Goal: Task Accomplishment & Management: Use online tool/utility

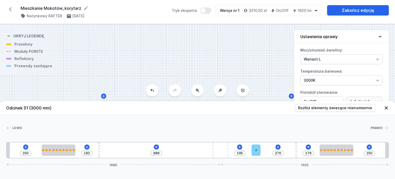
select select "3000"
select select "2"
click at [10, 7] on icon at bounding box center [10, 9] width 8 height 8
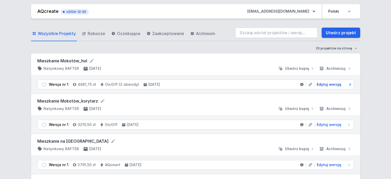
click at [323, 85] on span "Edytuj wersję" at bounding box center [328, 84] width 25 height 5
select select "3000"
select select "true"
select select "2"
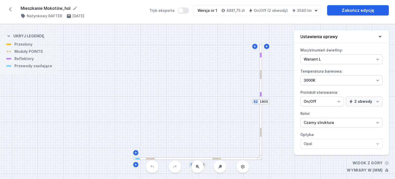
click at [11, 6] on icon at bounding box center [10, 9] width 8 height 8
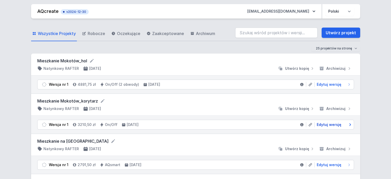
click at [333, 122] on span "Edytuj wersję" at bounding box center [328, 124] width 25 height 5
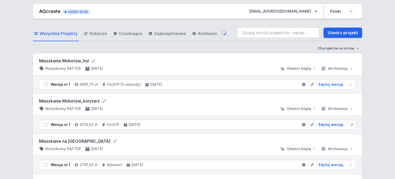
select select "3000"
select select "2"
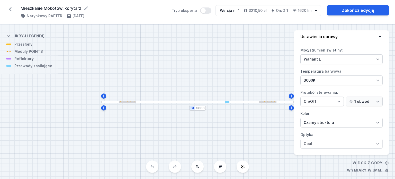
click at [272, 102] on div at bounding box center [251, 101] width 85 height 3
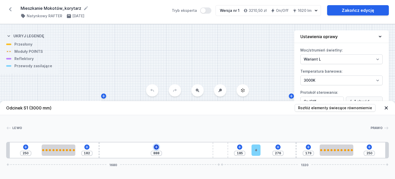
click at [157, 144] on button at bounding box center [156, 146] width 5 height 5
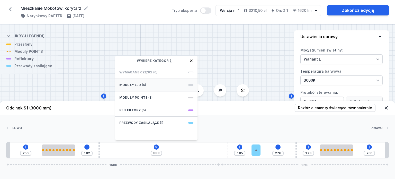
click at [147, 84] on div "Moduły LED (6)" at bounding box center [156, 85] width 82 height 13
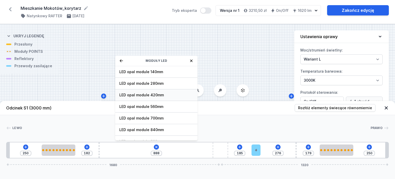
click at [163, 97] on div "LED opal module 420mm" at bounding box center [156, 95] width 82 height 12
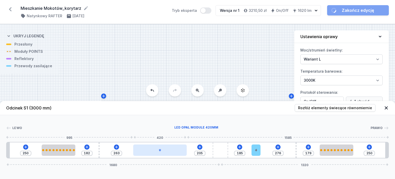
type input "135"
type input "333"
type input "83"
type input "385"
type input "36"
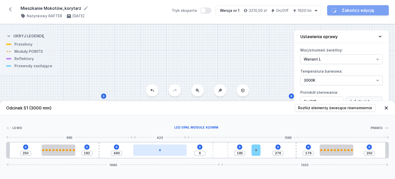
type input "527"
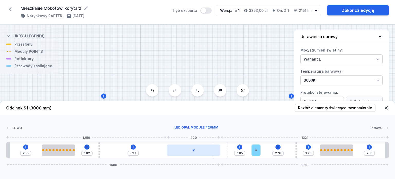
drag, startPoint x: 161, startPoint y: 151, endPoint x: 203, endPoint y: 154, distance: 42.0
click at [203, 154] on div at bounding box center [193, 149] width 53 height 11
drag, startPoint x: 201, startPoint y: 152, endPoint x: 198, endPoint y: 152, distance: 3.3
click at [198, 152] on div at bounding box center [193, 149] width 53 height 11
click at [12, 10] on icon at bounding box center [10, 9] width 8 height 8
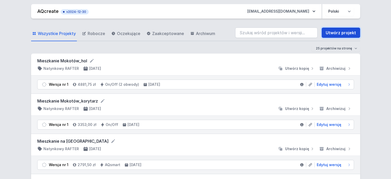
click at [344, 33] on link "Utwórz projekt" at bounding box center [340, 32] width 39 height 10
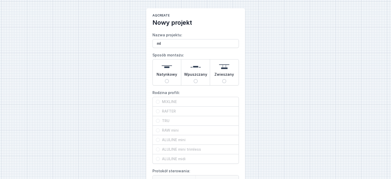
type input "m"
drag, startPoint x: 213, startPoint y: 42, endPoint x: 194, endPoint y: 44, distance: 19.6
click at [194, 44] on input "Mieszkanie" at bounding box center [195, 43] width 86 height 9
drag, startPoint x: 192, startPoint y: 44, endPoint x: 217, endPoint y: 43, distance: 24.7
click at [217, 43] on input "Mieszkanie" at bounding box center [195, 43] width 86 height 9
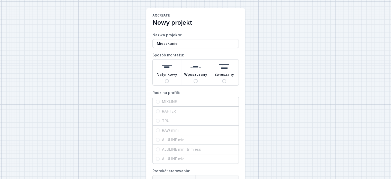
click at [217, 43] on input "Mieszkanie" at bounding box center [195, 43] width 86 height 9
drag, startPoint x: 218, startPoint y: 38, endPoint x: 196, endPoint y: 45, distance: 22.7
click at [197, 45] on label "Nazwa projektu: [PERSON_NAME]" at bounding box center [195, 39] width 86 height 17
drag, startPoint x: 197, startPoint y: 43, endPoint x: 226, endPoint y: 44, distance: 29.3
click at [226, 44] on input "Mieszkanie Mokotów_korytarz" at bounding box center [195, 43] width 86 height 9
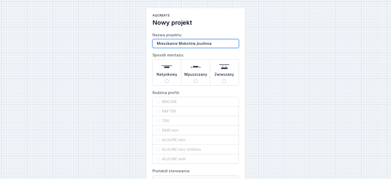
type input "Mieszkanie Mokotów_kuchnia"
click at [163, 73] on span "Natynkowy" at bounding box center [166, 75] width 21 height 7
click at [165, 79] on input "Natynkowy" at bounding box center [167, 81] width 4 height 4
radio input "true"
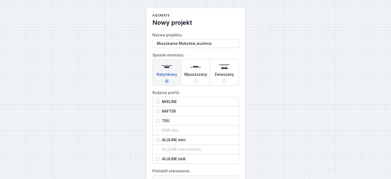
click at [173, 106] on div "RAFTER" at bounding box center [196, 110] width 86 height 9
click at [160, 109] on input "RAFTER" at bounding box center [158, 111] width 4 height 4
radio input "true"
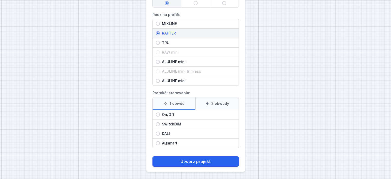
click at [177, 112] on span "On/Off" at bounding box center [198, 114] width 76 height 5
click at [160, 112] on input "On/Off" at bounding box center [158, 114] width 4 height 4
radio input "true"
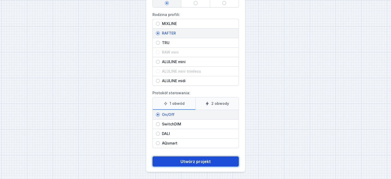
click at [208, 161] on button "Utwórz projekt" at bounding box center [195, 161] width 86 height 10
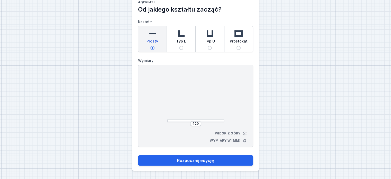
scroll to position [13, 0]
click at [187, 47] on div "Typ L" at bounding box center [181, 39] width 29 height 26
click at [183, 47] on input "Typ L" at bounding box center [181, 48] width 4 height 4
radio input "true"
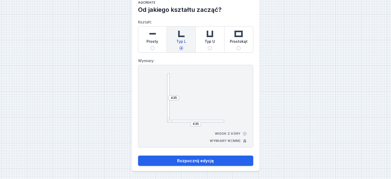
click at [153, 42] on span "Prosty" at bounding box center [152, 42] width 12 height 7
click at [153, 46] on input "Prosty" at bounding box center [152, 48] width 4 height 4
radio input "true"
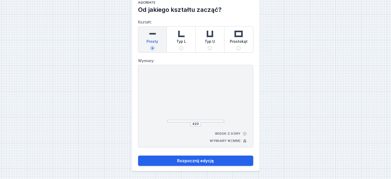
click at [188, 48] on div "Typ L" at bounding box center [181, 39] width 29 height 26
click at [183, 48] on input "Typ L" at bounding box center [181, 48] width 4 height 4
radio input "true"
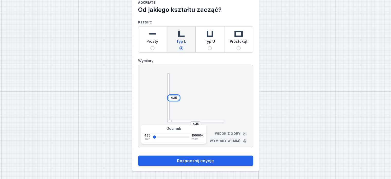
drag, startPoint x: 176, startPoint y: 97, endPoint x: 159, endPoint y: 97, distance: 17.2
click at [159, 97] on div "435 435 Widok z góry Wymiary w [mm]" at bounding box center [195, 106] width 115 height 82
type input "1480"
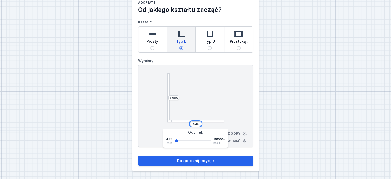
drag, startPoint x: 198, startPoint y: 123, endPoint x: 178, endPoint y: 123, distance: 20.6
click at [178, 123] on div "435" at bounding box center [195, 123] width 57 height 5
type input "1545"
click at [138, 155] on button "Rozpocznij edycję" at bounding box center [195, 160] width 115 height 10
type input "1545"
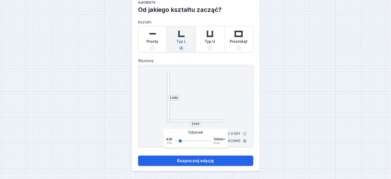
select select "M"
select select "3000"
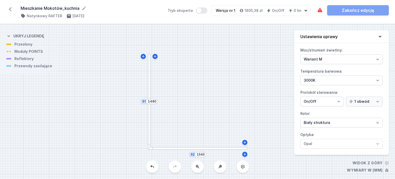
click at [148, 75] on div at bounding box center [149, 101] width 3 height 95
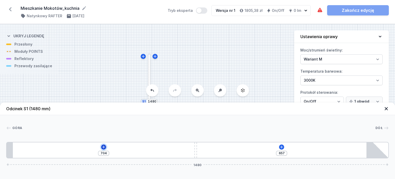
click at [103, 146] on icon at bounding box center [103, 147] width 4 height 4
click at [278, 89] on div "S2 1545 S1 1480" at bounding box center [197, 101] width 395 height 154
click at [386, 107] on icon at bounding box center [385, 108] width 5 height 5
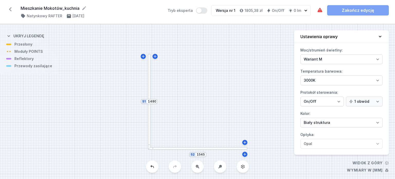
click at [246, 148] on div at bounding box center [197, 148] width 99 height 3
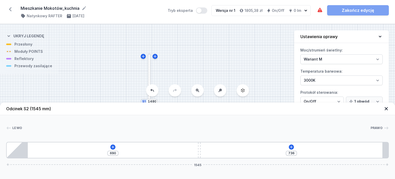
click at [386, 108] on icon at bounding box center [385, 108] width 3 height 3
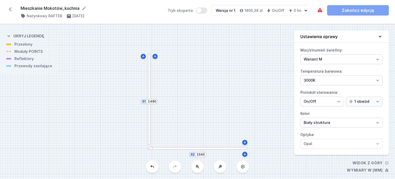
click at [150, 57] on div at bounding box center [149, 101] width 3 height 95
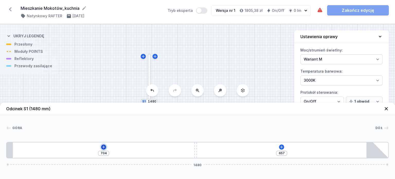
click at [104, 147] on icon at bounding box center [103, 146] width 3 height 3
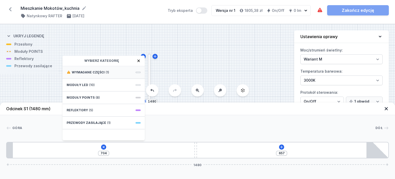
click at [93, 70] on span "Wymagane części" at bounding box center [88, 72] width 33 height 4
click at [93, 71] on span "Hole for power supply cable" at bounding box center [104, 71] width 74 height 5
type input "624"
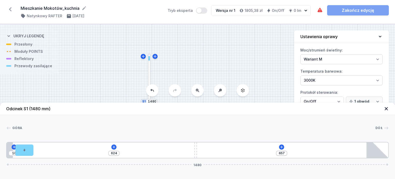
click at [383, 109] on icon at bounding box center [385, 108] width 5 height 5
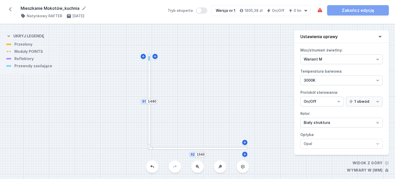
click at [194, 148] on div at bounding box center [197, 148] width 99 height 3
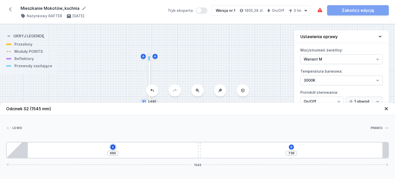
click at [113, 145] on icon at bounding box center [113, 147] width 4 height 4
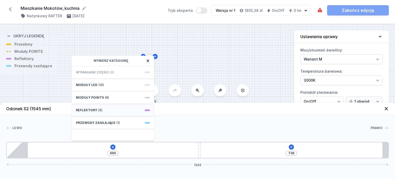
click at [100, 109] on span "(5)" at bounding box center [100, 110] width 4 height 4
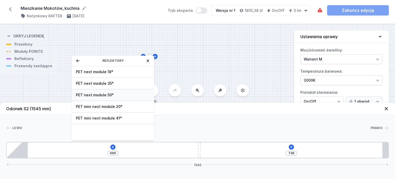
click at [117, 91] on div "PET next module 50°" at bounding box center [113, 95] width 82 height 12
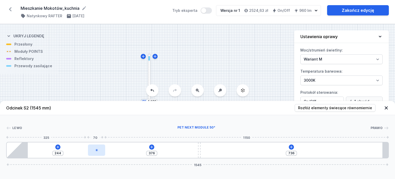
type input "377"
type input "243"
type input "378"
type input "242"
type input "380"
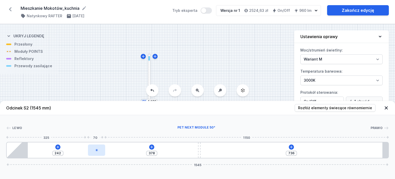
type input "240"
type input "385"
type input "235"
type input "390"
type input "230"
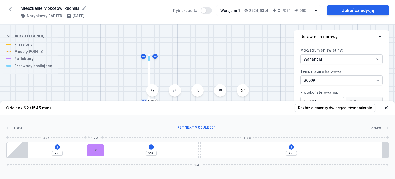
type input "397"
type input "223"
type input "415"
type input "205"
type input "429"
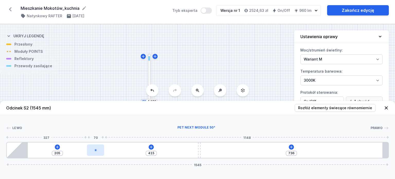
type input "191"
type input "435"
type input "185"
type input "436"
type input "184"
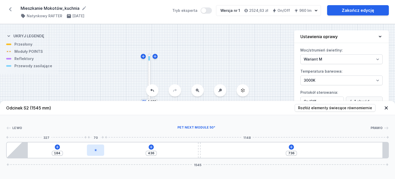
type input "437"
type input "183"
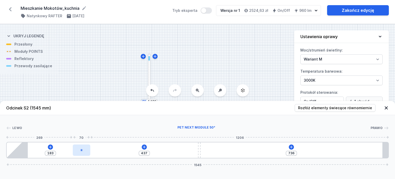
type input "438"
type input "182"
type input "440"
type input "180"
type input "441"
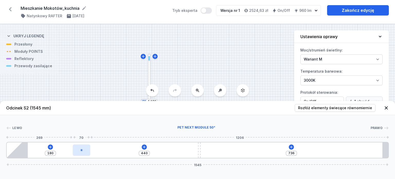
type input "179"
type input "442"
type input "178"
type input "443"
type input "177"
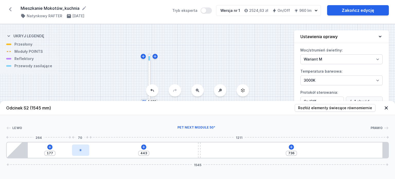
type input "444"
type input "176"
type input "445"
type input "175"
drag, startPoint x: 35, startPoint y: 153, endPoint x: 72, endPoint y: 154, distance: 36.7
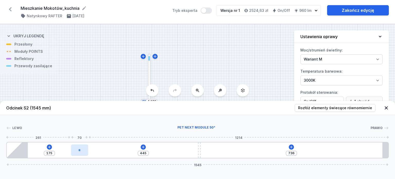
click at [72, 154] on div at bounding box center [79, 149] width 17 height 11
drag, startPoint x: 45, startPoint y: 154, endPoint x: 56, endPoint y: 152, distance: 10.4
click at [56, 152] on div "175 445 736 1545" at bounding box center [197, 150] width 382 height 16
type input "605"
type input "15"
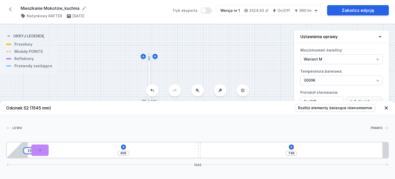
type input "615"
type input "5"
type input "595"
type input "25"
type input "370"
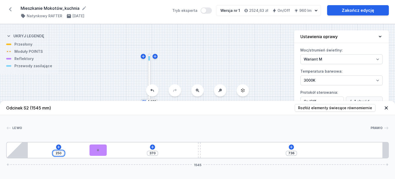
type input "250"
click at [84, 132] on div "[PERSON_NAME]" at bounding box center [197, 128] width 382 height 7
click at [97, 149] on icon at bounding box center [98, 149] width 3 height 3
select select "2239"
click at [101, 135] on button at bounding box center [97, 135] width 11 height 7
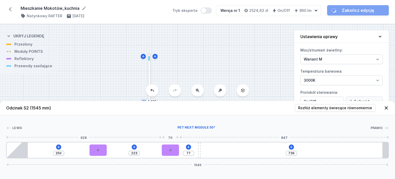
type input "370"
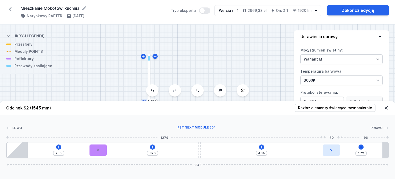
type input "169"
type input "497"
type input "165"
type input "501"
type input "164"
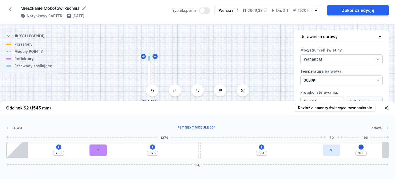
type input "502"
type input "162"
type input "504"
drag, startPoint x: 165, startPoint y: 151, endPoint x: 350, endPoint y: 153, distance: 185.2
drag, startPoint x: 358, startPoint y: 153, endPoint x: 394, endPoint y: 155, distance: 36.3
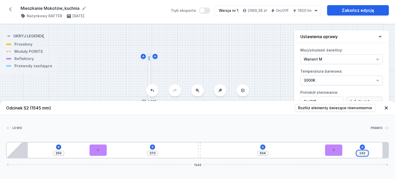
click at [394, 154] on div "[PERSON_NAME] 1 2 3 2 4 250 370 504 162 1545 335 70 370 10 504 70 186 85 1436 2…" at bounding box center [197, 136] width 395 height 43
type input "2"
type input "664"
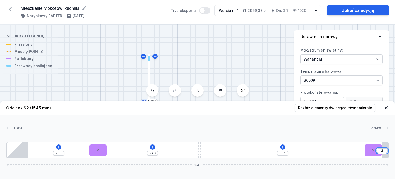
type input "25"
type input "641"
type input "250"
type input "416"
type input "250"
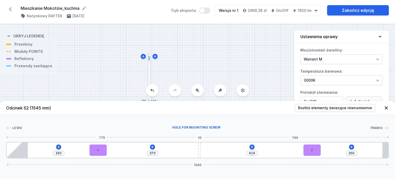
type input "378"
type input "408"
type input "379"
type input "407"
type input "382"
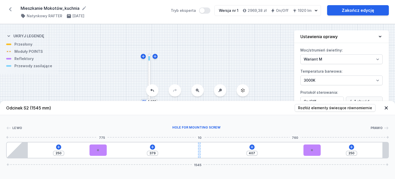
type input "404"
type input "386"
type input "400"
type input "507"
type input "279"
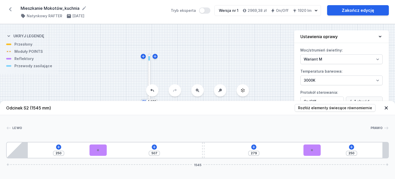
type input "543"
type input "243"
type input "571"
type input "215"
type input "581"
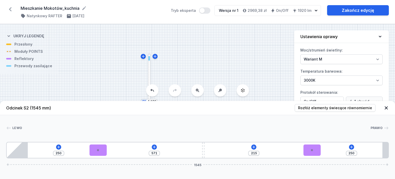
type input "205"
type input "607"
type input "179"
drag, startPoint x: 199, startPoint y: 148, endPoint x: 258, endPoint y: 149, distance: 58.6
click at [258, 148] on div at bounding box center [257, 149] width 3 height 15
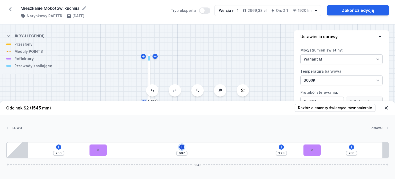
click at [182, 146] on icon at bounding box center [181, 146] width 3 height 3
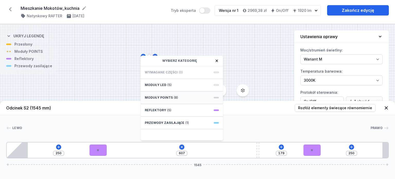
click at [174, 99] on span "(8)" at bounding box center [176, 97] width 4 height 4
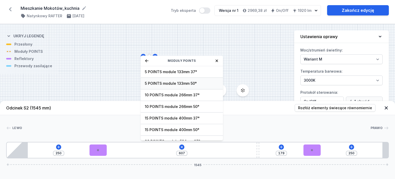
click at [178, 85] on span "5 POINTS module 133mm 50°" at bounding box center [182, 83] width 74 height 5
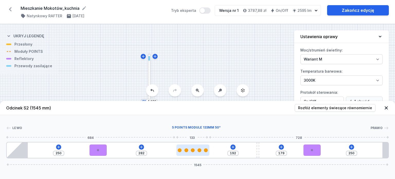
type input "191"
type input "283"
type input "192"
type input "282"
type input "195"
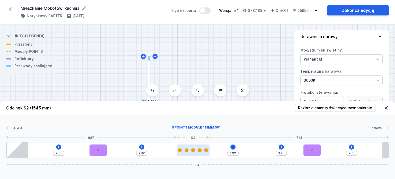
type input "279"
type input "197"
type input "277"
type input "199"
type input "275"
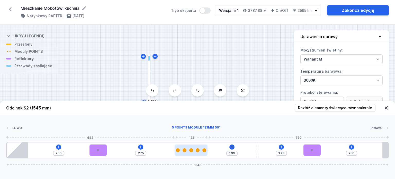
type input "201"
type input "273"
type input "203"
type input "271"
type input "204"
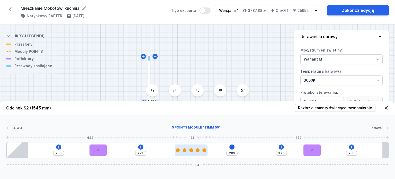
type input "270"
type input "205"
type input "269"
type input "207"
type input "267"
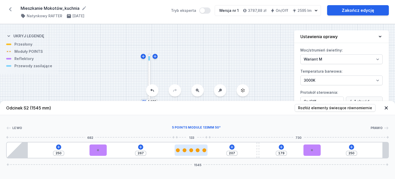
type input "209"
type input "265"
type input "211"
type input "263"
type input "212"
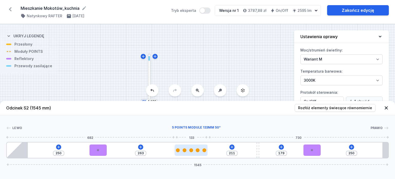
type input "262"
type input "213"
type input "261"
type input "214"
type input "260"
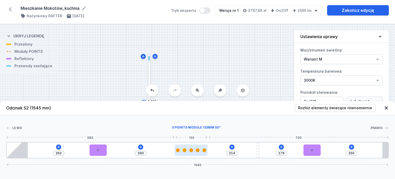
type input "215"
type input "259"
type input "214"
type input "260"
type input "213"
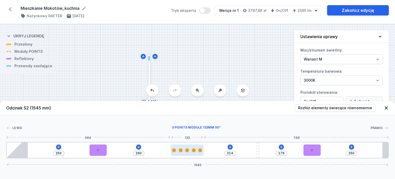
type input "261"
type input "211"
type input "263"
type input "210"
type input "264"
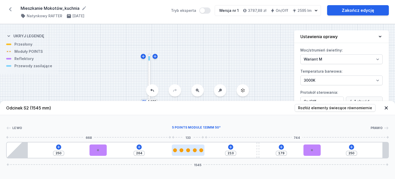
type input "209"
type input "265"
type input "208"
type input "266"
type input "207"
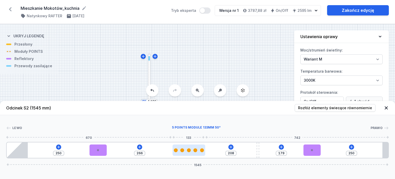
type input "267"
type input "206"
type input "268"
type input "205"
type input "269"
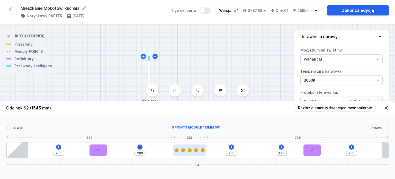
type input "203"
type input "271"
type input "202"
type input "272"
type input "201"
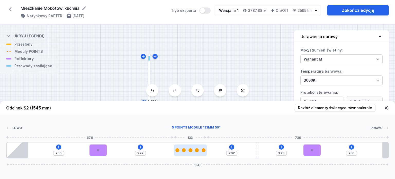
type input "273"
type input "200"
type input "274"
type input "199"
type input "275"
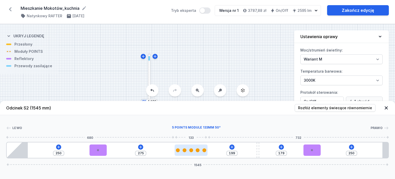
drag, startPoint x: 132, startPoint y: 149, endPoint x: 197, endPoint y: 150, distance: 65.5
click at [197, 150] on div at bounding box center [190, 150] width 33 height 4
click at [385, 108] on icon at bounding box center [385, 107] width 3 height 3
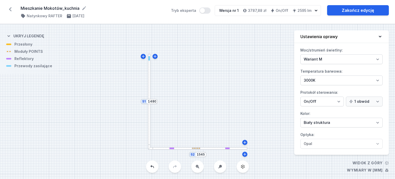
click at [150, 84] on div at bounding box center [149, 101] width 3 height 95
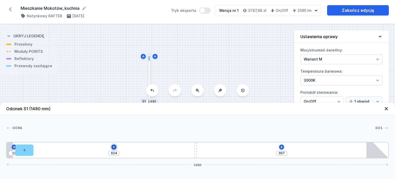
click at [115, 146] on icon at bounding box center [114, 147] width 4 height 4
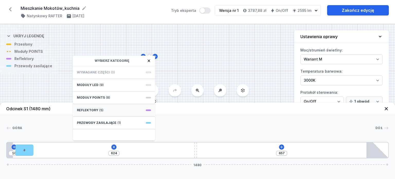
click at [100, 108] on span "(5)" at bounding box center [101, 110] width 4 height 4
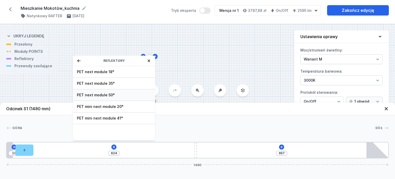
click at [116, 91] on div "PET next module 50°" at bounding box center [114, 95] width 82 height 12
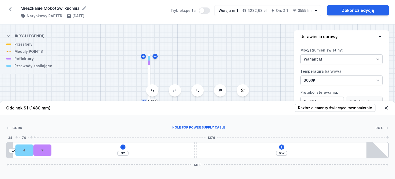
type input "554"
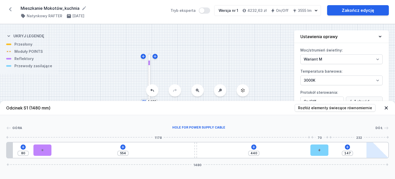
type input "10"
type input "577"
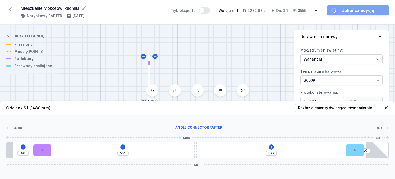
type input "100"
type input "487"
type input "322"
type input "265"
type input "657"
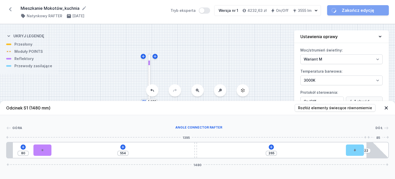
type input "484"
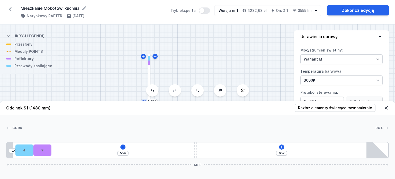
drag, startPoint x: 21, startPoint y: 151, endPoint x: -10, endPoint y: 152, distance: 30.3
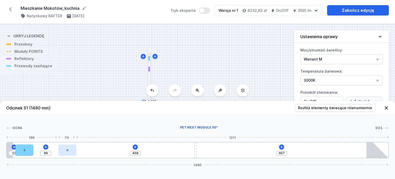
type input "457"
type input "97"
type input "456"
type input "98"
type input "455"
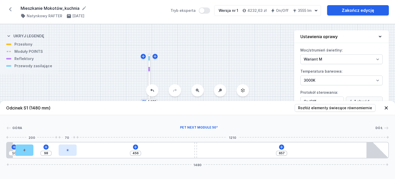
type input "99"
type input "454"
type input "100"
type input "453"
type input "101"
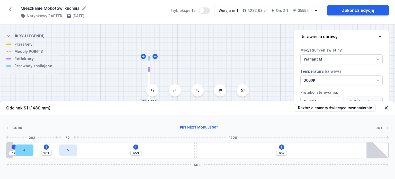
type input "451"
type input "103"
type input "448"
type input "106"
type input "445"
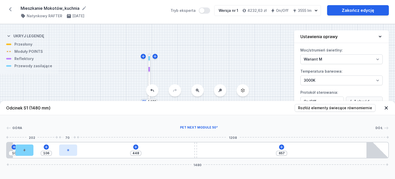
type input "109"
type input "441"
type input "113"
type input "438"
type input "116"
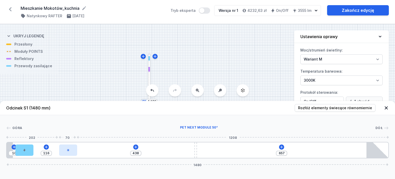
type input "434"
type input "120"
type input "429"
type input "125"
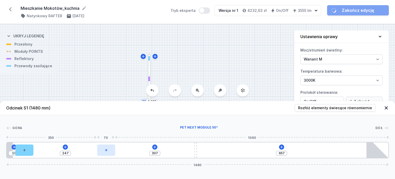
drag, startPoint x: 45, startPoint y: 153, endPoint x: 107, endPoint y: 151, distance: 61.9
click at [107, 151] on div at bounding box center [106, 149] width 18 height 11
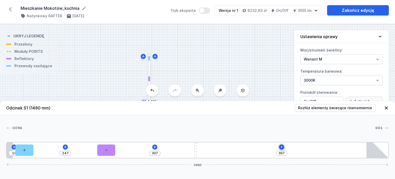
click at [283, 147] on icon at bounding box center [281, 147] width 4 height 4
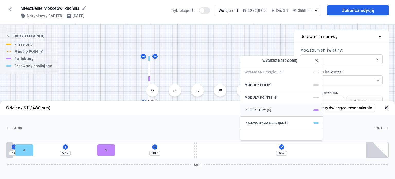
click at [270, 107] on div "Reflektory (5)" at bounding box center [281, 110] width 82 height 13
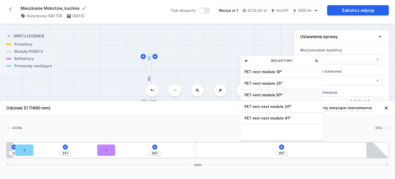
click at [276, 96] on span "PET next module 50°" at bounding box center [281, 94] width 74 height 5
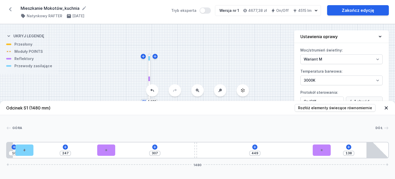
drag, startPoint x: 211, startPoint y: 146, endPoint x: 334, endPoint y: 150, distance: 122.8
click at [334, 150] on div "10 247 307 449 138 1480" at bounding box center [197, 150] width 382 height 16
drag, startPoint x: 343, startPoint y: 153, endPoint x: 352, endPoint y: 153, distance: 8.5
click at [352, 153] on div "138" at bounding box center [348, 152] width 11 height 5
drag, startPoint x: 335, startPoint y: 155, endPoint x: 330, endPoint y: 155, distance: 4.6
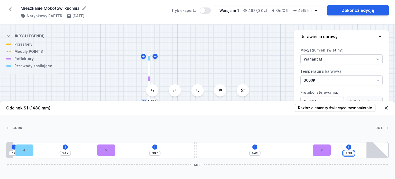
click at [332, 155] on div "10 247 307 449 138 1480" at bounding box center [197, 150] width 382 height 16
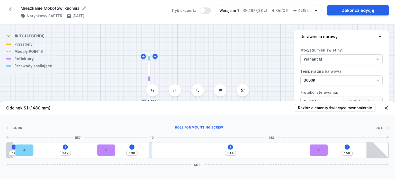
drag, startPoint x: 196, startPoint y: 150, endPoint x: 151, endPoint y: 150, distance: 45.2
click at [151, 150] on div at bounding box center [149, 149] width 3 height 15
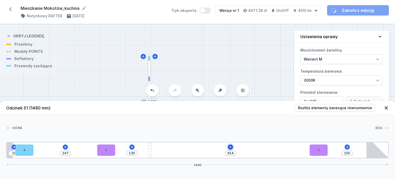
click at [230, 145] on icon at bounding box center [230, 147] width 4 height 4
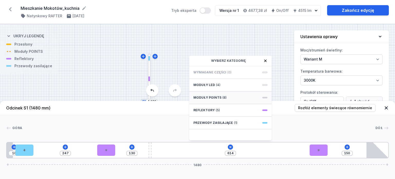
click at [222, 98] on span "(8)" at bounding box center [224, 97] width 4 height 4
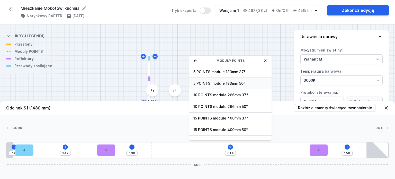
click at [229, 85] on span "5 POINTS module 133mm 50°" at bounding box center [230, 83] width 74 height 5
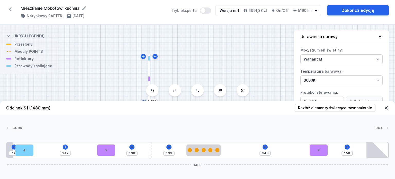
drag, startPoint x: 165, startPoint y: 154, endPoint x: 202, endPoint y: 157, distance: 36.3
click at [202, 157] on div "10 247 130 133 348 150 1480" at bounding box center [197, 150] width 382 height 16
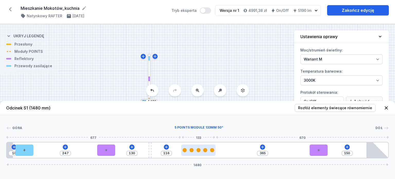
drag, startPoint x: 200, startPoint y: 149, endPoint x: 197, endPoint y: 148, distance: 2.8
click at [197, 148] on div at bounding box center [198, 150] width 34 height 4
click at [383, 108] on header "Odcinek S1 (1480 mm) Rozłóż elementy świecące równomiernie" at bounding box center [197, 108] width 395 height 14
click at [386, 107] on icon at bounding box center [385, 107] width 5 height 5
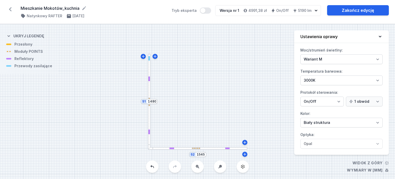
click at [149, 132] on div at bounding box center [149, 131] width 2 height 5
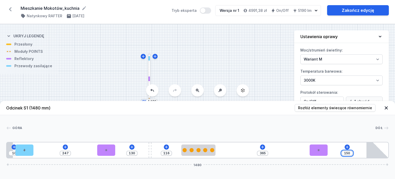
drag, startPoint x: 343, startPoint y: 153, endPoint x: 357, endPoint y: 154, distance: 14.1
click at [357, 154] on div "10 247 130 116 365 150 1480" at bounding box center [197, 150] width 382 height 16
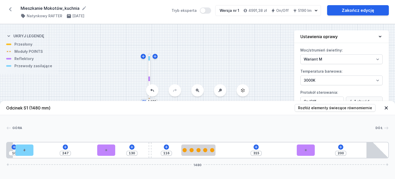
click at [384, 109] on icon at bounding box center [385, 107] width 5 height 5
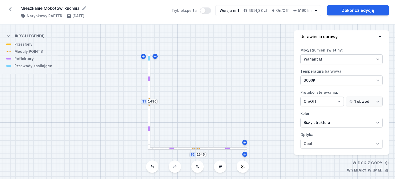
click at [197, 147] on div at bounding box center [196, 148] width 8 height 2
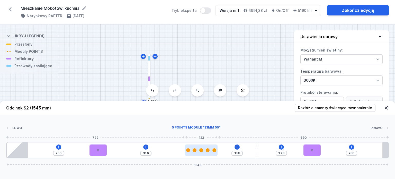
drag, startPoint x: 199, startPoint y: 149, endPoint x: 208, endPoint y: 149, distance: 8.2
click at [208, 149] on div at bounding box center [201, 150] width 33 height 4
click at [386, 107] on icon at bounding box center [385, 107] width 5 height 5
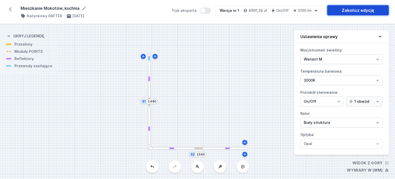
click at [362, 10] on link "Zakończ edycję" at bounding box center [358, 10] width 62 height 10
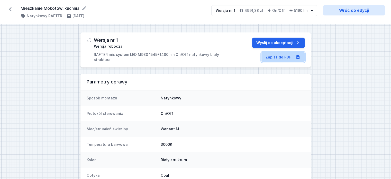
click at [302, 54] on link "Zapisz do PDF" at bounding box center [282, 57] width 43 height 10
click at [9, 9] on icon at bounding box center [10, 9] width 3 height 4
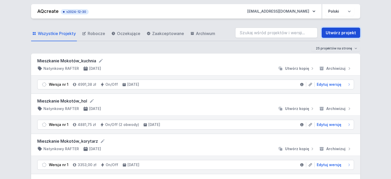
click at [348, 32] on link "Utwórz projekt" at bounding box center [340, 32] width 39 height 10
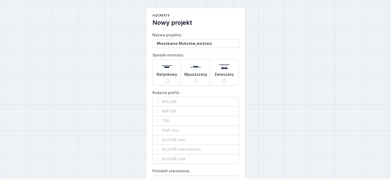
drag, startPoint x: 221, startPoint y: 44, endPoint x: 195, endPoint y: 45, distance: 25.7
click at [195, 45] on input "Mieszkanie Mokotów_korytarz" at bounding box center [195, 43] width 86 height 9
click at [167, 78] on span "Natynkowy" at bounding box center [166, 75] width 21 height 7
click at [167, 79] on input "Natynkowy" at bounding box center [167, 81] width 4 height 4
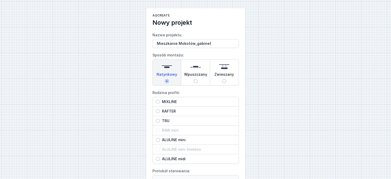
click at [165, 110] on span "RAFTER" at bounding box center [198, 110] width 76 height 5
click at [160, 110] on input "RAFTER" at bounding box center [158, 111] width 4 height 4
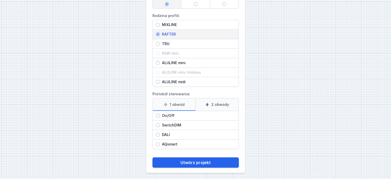
scroll to position [77, 0]
click at [176, 115] on span "On/Off" at bounding box center [198, 115] width 76 height 5
click at [160, 115] on input "On/Off" at bounding box center [158, 115] width 4 height 4
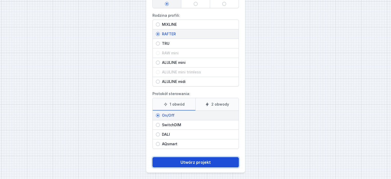
click at [182, 160] on button "Utwórz projekt" at bounding box center [195, 162] width 86 height 10
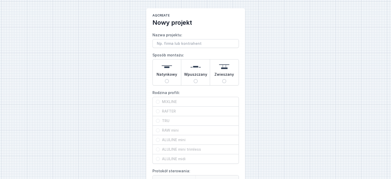
click at [166, 41] on input "Nazwa projektu:" at bounding box center [195, 43] width 86 height 9
drag, startPoint x: 212, startPoint y: 44, endPoint x: 195, endPoint y: 44, distance: 16.4
click at [195, 44] on input "Mieszkanie Mokotów_korytarz" at bounding box center [195, 43] width 86 height 9
click at [171, 81] on div "Natynkowy" at bounding box center [167, 72] width 29 height 26
click at [169, 81] on input "Natynkowy" at bounding box center [167, 81] width 4 height 4
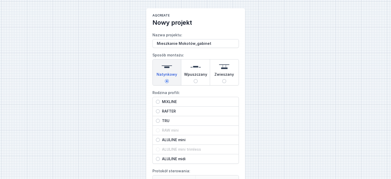
click at [167, 109] on span "RAFTER" at bounding box center [198, 110] width 76 height 5
click at [160, 109] on input "RAFTER" at bounding box center [158, 111] width 4 height 4
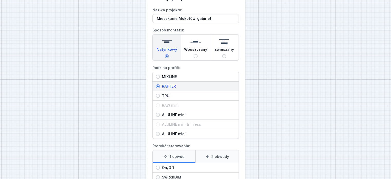
scroll to position [51, 0]
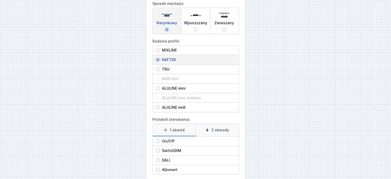
click at [204, 131] on label "2 obwody" at bounding box center [216, 130] width 43 height 12
click at [0, 0] on input "2 obwody" at bounding box center [0, 0] width 0 height 0
click at [184, 140] on span "On/Off" at bounding box center [198, 140] width 76 height 5
click at [160, 140] on input "On/Off" at bounding box center [158, 141] width 4 height 4
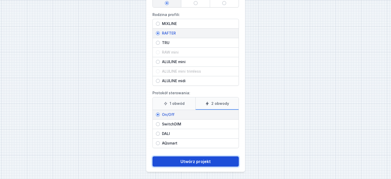
click at [189, 158] on button "Utwórz projekt" at bounding box center [195, 161] width 86 height 10
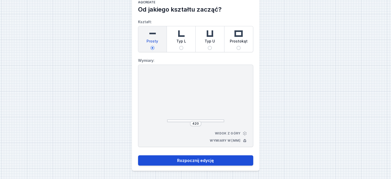
scroll to position [13, 0]
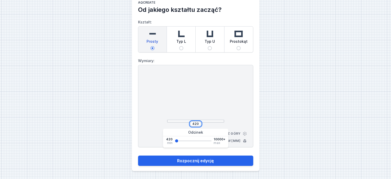
drag, startPoint x: 198, startPoint y: 124, endPoint x: 184, endPoint y: 124, distance: 14.1
click at [184, 124] on div "420" at bounding box center [195, 123] width 57 height 5
click at [138, 155] on button "Rozpocznij edycję" at bounding box center [195, 160] width 115 height 10
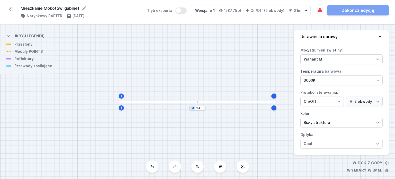
click at [197, 103] on div "S1 2450" at bounding box center [197, 101] width 395 height 154
click at [200, 102] on div at bounding box center [197, 102] width 8 height 2
click at [263, 101] on div at bounding box center [236, 101] width 79 height 3
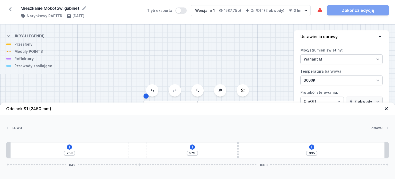
drag, startPoint x: 200, startPoint y: 150, endPoint x: 152, endPoint y: 148, distance: 47.8
click at [152, 148] on div "758 579 935 842 1608" at bounding box center [197, 150] width 382 height 16
click at [193, 146] on icon at bounding box center [192, 147] width 4 height 4
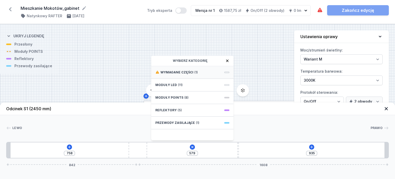
click at [192, 72] on div "Wymagane części (1)" at bounding box center [192, 72] width 82 height 13
click at [192, 72] on span "Hole for power supply cable" at bounding box center [192, 71] width 74 height 5
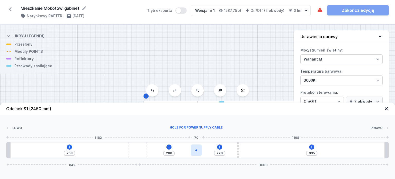
drag, startPoint x: 155, startPoint y: 151, endPoint x: 200, endPoint y: 149, distance: 45.5
click at [200, 149] on div at bounding box center [196, 149] width 11 height 11
click at [169, 146] on icon at bounding box center [169, 147] width 4 height 4
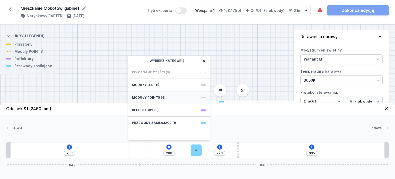
click at [177, 92] on div "Moduły POINTS (4)" at bounding box center [169, 97] width 82 height 13
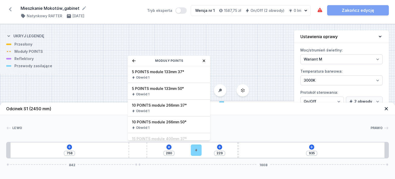
click at [133, 60] on icon at bounding box center [133, 60] width 3 height 3
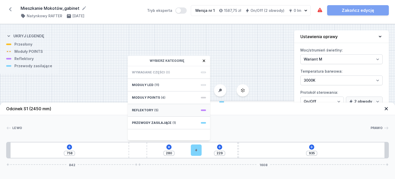
click at [158, 107] on div "Reflektory (5)" at bounding box center [169, 110] width 82 height 13
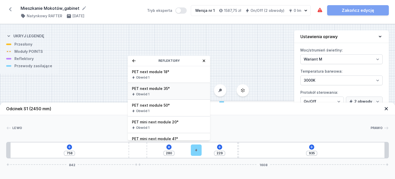
click at [167, 92] on div "Obwód 1" at bounding box center [169, 94] width 74 height 4
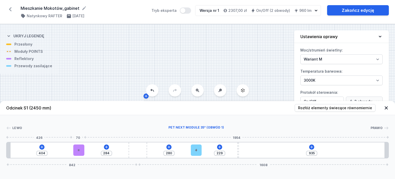
drag, startPoint x: 153, startPoint y: 150, endPoint x: 118, endPoint y: 178, distance: 45.0
click at [78, 153] on div at bounding box center [78, 149] width 11 height 11
click at [78, 150] on div at bounding box center [81, 149] width 11 height 11
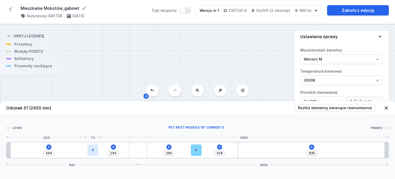
drag, startPoint x: 83, startPoint y: 152, endPoint x: 90, endPoint y: 152, distance: 7.7
click at [90, 152] on div at bounding box center [92, 149] width 11 height 11
click at [91, 152] on div at bounding box center [93, 149] width 11 height 11
click at [115, 146] on icon at bounding box center [113, 147] width 4 height 4
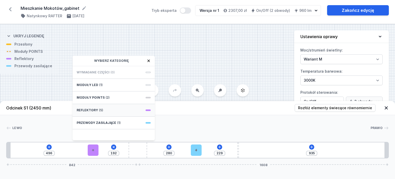
click at [127, 109] on div "Reflektory (5)" at bounding box center [113, 110] width 82 height 13
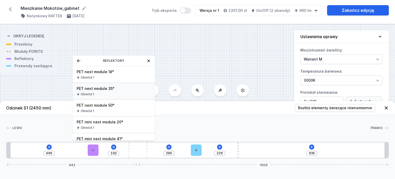
click at [130, 89] on span "PET next module 35°" at bounding box center [114, 88] width 74 height 5
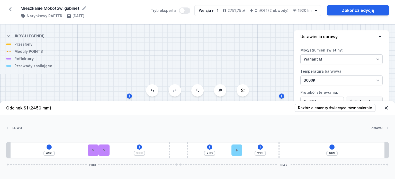
drag, startPoint x: 148, startPoint y: 149, endPoint x: 202, endPoint y: 154, distance: 54.7
click at [200, 153] on div "496 388 280 229 669 1103 1347" at bounding box center [197, 150] width 382 height 16
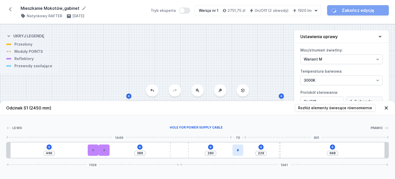
drag, startPoint x: 244, startPoint y: 147, endPoint x: 241, endPoint y: 148, distance: 3.2
click at [241, 148] on div "496 389 280 229 668 1109 1341" at bounding box center [197, 150] width 382 height 16
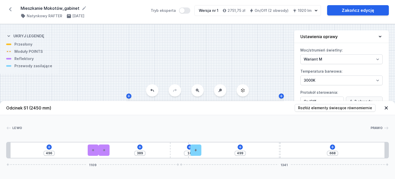
drag, startPoint x: 215, startPoint y: 151, endPoint x: 202, endPoint y: 150, distance: 13.4
click at [202, 150] on div "496 389 10 499 668 1109 1341" at bounding box center [197, 150] width 382 height 16
drag, startPoint x: 198, startPoint y: 150, endPoint x: 203, endPoint y: 148, distance: 5.6
click at [203, 148] on div "496 389 10 499 668 1109 1341" at bounding box center [197, 150] width 382 height 16
drag, startPoint x: 196, startPoint y: 150, endPoint x: 199, endPoint y: 151, distance: 3.1
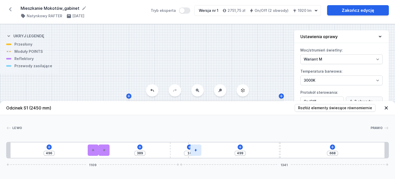
click at [202, 149] on div "496 389 10 499 668 1109 1341" at bounding box center [197, 150] width 382 height 16
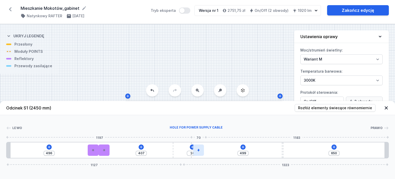
drag, startPoint x: 184, startPoint y: 150, endPoint x: 199, endPoint y: 149, distance: 15.4
click at [199, 149] on div "496 407 10 499 650 1127 1323" at bounding box center [197, 150] width 382 height 16
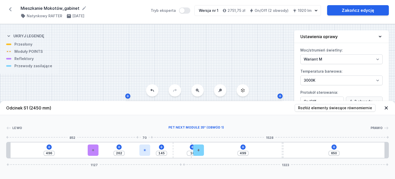
drag, startPoint x: 104, startPoint y: 149, endPoint x: 144, endPoint y: 153, distance: 40.3
click at [144, 153] on div at bounding box center [144, 149] width 11 height 11
click at [144, 149] on icon at bounding box center [144, 149] width 3 height 3
click at [145, 150] on icon at bounding box center [145, 149] width 3 height 3
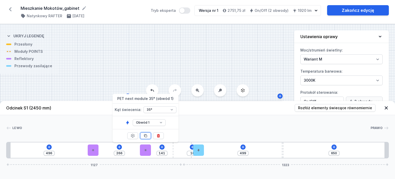
click at [147, 134] on icon at bounding box center [145, 135] width 4 height 4
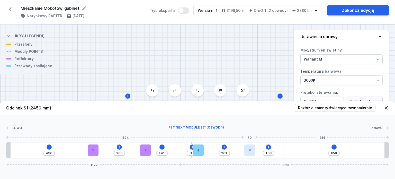
drag, startPoint x: 157, startPoint y: 149, endPoint x: 255, endPoint y: 150, distance: 97.6
click at [252, 152] on div at bounding box center [250, 149] width 11 height 11
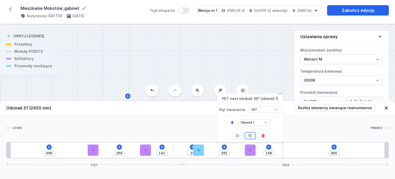
click at [252, 134] on button at bounding box center [250, 135] width 11 height 7
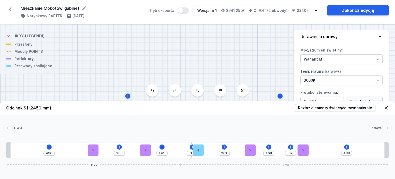
drag, startPoint x: 266, startPoint y: 150, endPoint x: 311, endPoint y: 155, distance: 46.0
click at [306, 150] on div at bounding box center [302, 149] width 11 height 11
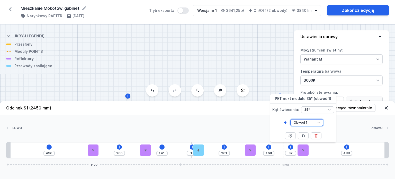
click at [304, 119] on select "Obwód 1 Obwód 2" at bounding box center [306, 122] width 33 height 7
click at [290, 119] on select "Obwód 1 Obwód 2" at bounding box center [306, 122] width 33 height 7
click at [304, 124] on select "Obwód 1 Obwód 2" at bounding box center [306, 122] width 33 height 7
click at [290, 119] on select "Obwód 1 Obwód 2" at bounding box center [306, 122] width 33 height 7
click at [348, 147] on icon at bounding box center [346, 147] width 4 height 4
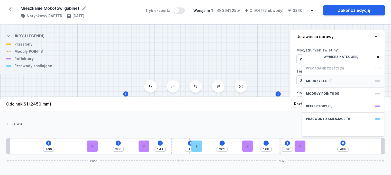
click at [335, 82] on div "Moduły LED (3)" at bounding box center [343, 81] width 82 height 13
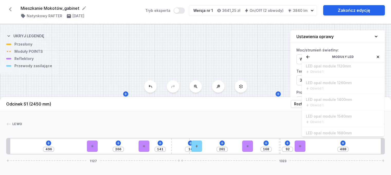
scroll to position [126, 0]
click at [310, 59] on div "Moduły LED" at bounding box center [343, 57] width 82 height 11
click at [308, 58] on icon at bounding box center [307, 56] width 3 height 3
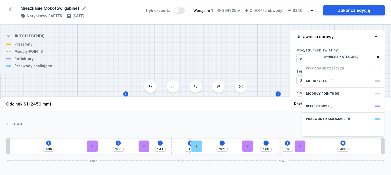
scroll to position [0, 0]
click at [335, 96] on span "(6)" at bounding box center [337, 93] width 4 height 4
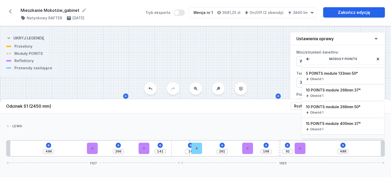
scroll to position [26, 0]
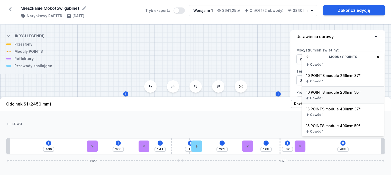
click at [357, 100] on div "Obwód 1" at bounding box center [343, 98] width 74 height 4
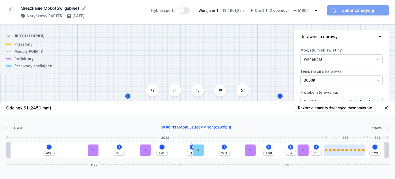
drag, startPoint x: 327, startPoint y: 149, endPoint x: 345, endPoint y: 151, distance: 18.6
click at [345, 151] on div at bounding box center [344, 149] width 41 height 3
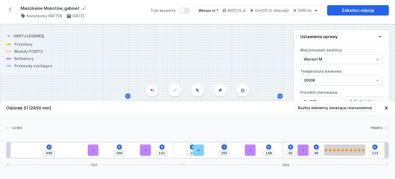
click at [224, 145] on icon at bounding box center [224, 147] width 4 height 4
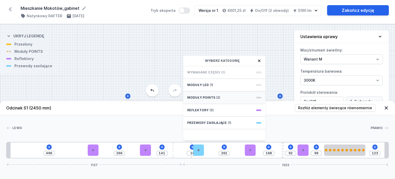
click at [210, 99] on div "Moduły POINTS (2)" at bounding box center [224, 97] width 82 height 13
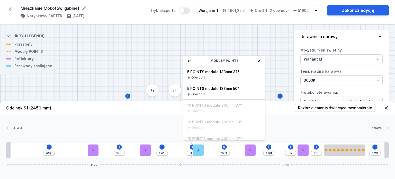
drag, startPoint x: 191, startPoint y: 61, endPoint x: 158, endPoint y: 81, distance: 38.7
click at [190, 61] on icon at bounding box center [189, 61] width 4 height 4
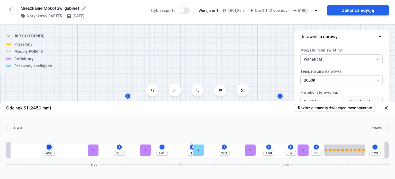
click at [50, 147] on icon at bounding box center [49, 147] width 4 height 4
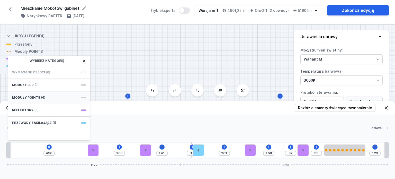
click at [59, 95] on div "Moduły POINTS (6)" at bounding box center [49, 97] width 82 height 13
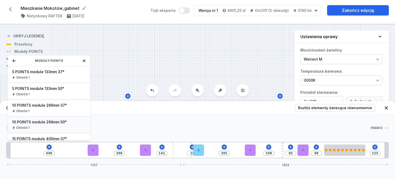
click at [60, 123] on span "10 POINTS module 266mm 50°" at bounding box center [49, 121] width 74 height 5
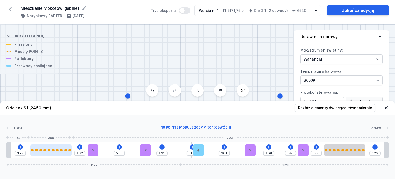
drag, startPoint x: 41, startPoint y: 148, endPoint x: 61, endPoint y: 152, distance: 21.1
click at [61, 152] on div at bounding box center [50, 149] width 41 height 11
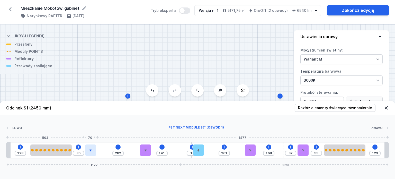
drag, startPoint x: 92, startPoint y: 151, endPoint x: 88, endPoint y: 152, distance: 4.1
click at [88, 152] on div at bounding box center [90, 149] width 11 height 11
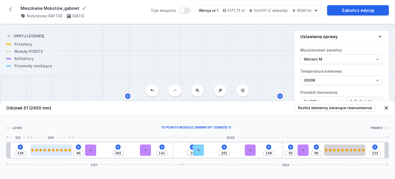
click at [56, 149] on div at bounding box center [57, 149] width 3 height 3
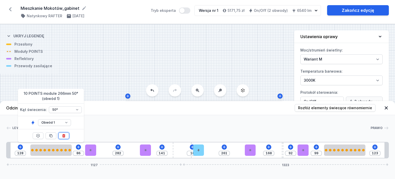
click at [65, 136] on icon at bounding box center [64, 135] width 4 height 4
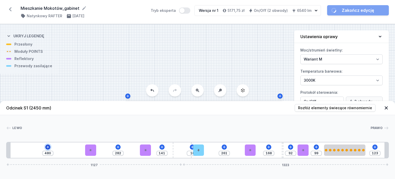
click at [46, 147] on icon at bounding box center [48, 147] width 4 height 4
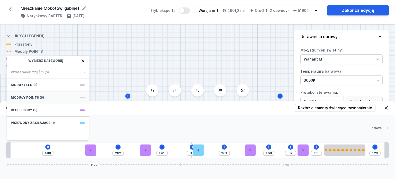
click at [49, 96] on div "Moduły POINTS (6)" at bounding box center [48, 97] width 82 height 13
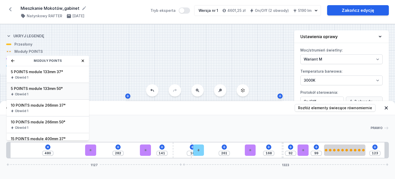
click at [47, 96] on div "Obwód 1" at bounding box center [48, 94] width 74 height 4
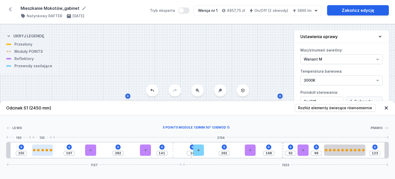
drag, startPoint x: 21, startPoint y: 148, endPoint x: 45, endPoint y: 154, distance: 24.7
click at [45, 154] on div at bounding box center [42, 149] width 21 height 11
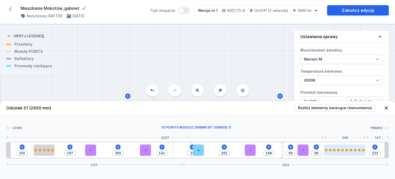
click at [345, 149] on div at bounding box center [346, 149] width 3 height 3
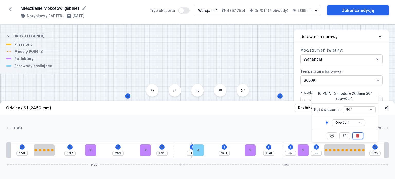
click at [356, 135] on icon at bounding box center [357, 135] width 4 height 4
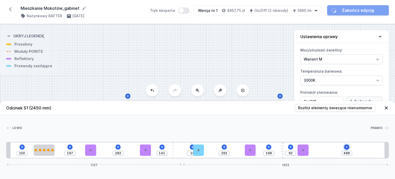
click at [345, 146] on icon at bounding box center [346, 147] width 4 height 4
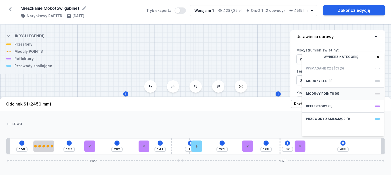
click at [326, 96] on span "Moduły POINTS" at bounding box center [320, 93] width 28 height 4
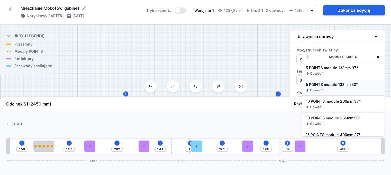
click at [332, 87] on span "5 POINTS module 133mm 50°" at bounding box center [343, 84] width 74 height 5
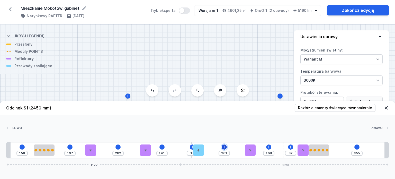
click at [224, 146] on icon at bounding box center [224, 147] width 4 height 4
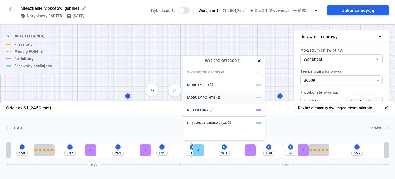
click at [228, 95] on div "Moduły POINTS (2)" at bounding box center [224, 97] width 82 height 13
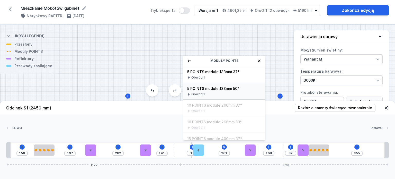
click at [228, 94] on div "Obwód 1" at bounding box center [224, 94] width 74 height 4
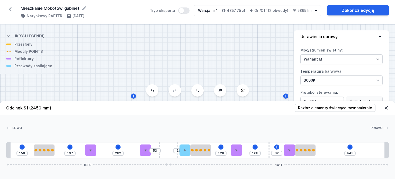
click at [178, 151] on div "150 197 282 53 10 128 168 92 443 1039 1411" at bounding box center [197, 150] width 382 height 16
click at [183, 151] on div at bounding box center [184, 149] width 11 height 11
drag, startPoint x: 200, startPoint y: 151, endPoint x: 206, endPoint y: 151, distance: 5.9
click at [206, 151] on div at bounding box center [200, 149] width 21 height 3
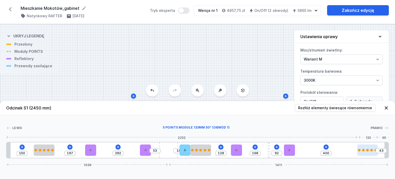
drag, startPoint x: 308, startPoint y: 152, endPoint x: 377, endPoint y: 153, distance: 68.9
click at [377, 153] on div at bounding box center [367, 149] width 21 height 11
click at [379, 152] on input "43" at bounding box center [381, 150] width 8 height 4
click at [379, 152] on div at bounding box center [373, 149] width 21 height 11
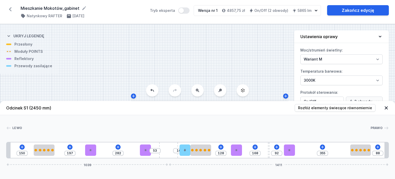
drag, startPoint x: 381, startPoint y: 151, endPoint x: 374, endPoint y: 152, distance: 6.9
click at [374, 152] on div "150 197 282 53 10 128 168 92 355 88 1039 1411" at bounding box center [197, 150] width 382 height 16
drag, startPoint x: 376, startPoint y: 151, endPoint x: 383, endPoint y: 151, distance: 7.7
click at [383, 151] on div "150 197 282 53 10 128 168 92 355 88 1039 1411" at bounding box center [197, 150] width 382 height 16
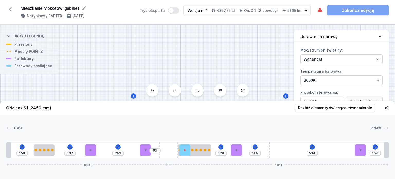
drag, startPoint x: 379, startPoint y: 151, endPoint x: 367, endPoint y: 151, distance: 12.3
click at [367, 151] on div "150 197 282 53 128 168 534 134 1039 1411" at bounding box center [197, 150] width 382 height 16
drag, startPoint x: 370, startPoint y: 152, endPoint x: 379, endPoint y: 153, distance: 9.3
click at [379, 153] on div "150 197 282 53 128 168 534 134 1039 1411" at bounding box center [197, 150] width 382 height 16
drag, startPoint x: 356, startPoint y: 148, endPoint x: 317, endPoint y: 148, distance: 38.3
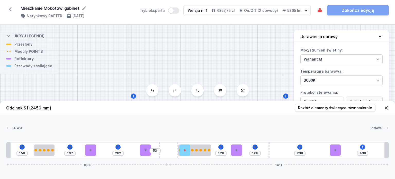
click at [317, 148] on div "150 197 282 53 128 168 238 430 1039 1411" at bounding box center [197, 150] width 382 height 16
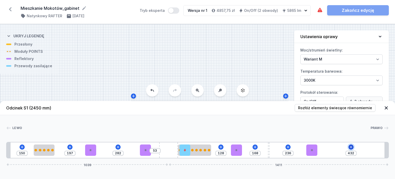
click at [349, 146] on icon at bounding box center [351, 147] width 4 height 4
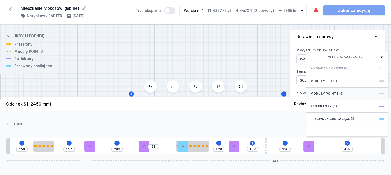
click at [335, 96] on span "Moduły POINTS" at bounding box center [324, 93] width 28 height 4
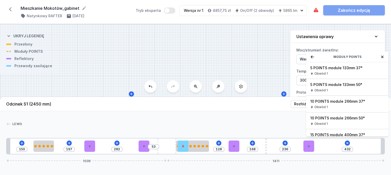
click at [344, 87] on span "5 POINTS module 133mm 50°" at bounding box center [347, 84] width 74 height 5
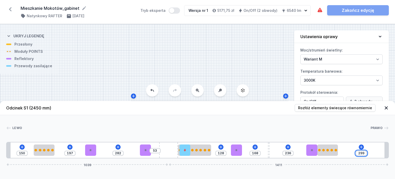
click at [359, 153] on input "299" at bounding box center [361, 153] width 8 height 4
drag, startPoint x: 358, startPoint y: 153, endPoint x: 372, endPoint y: 153, distance: 14.4
click at [372, 153] on div "150 197 282 53 128 168 236 299 1039 1411" at bounding box center [197, 150] width 382 height 16
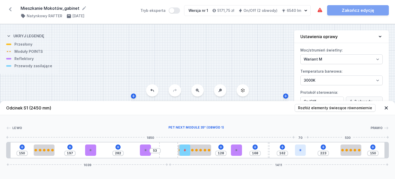
drag, startPoint x: 311, startPoint y: 150, endPoint x: 305, endPoint y: 150, distance: 6.2
click at [305, 150] on div at bounding box center [300, 149] width 11 height 11
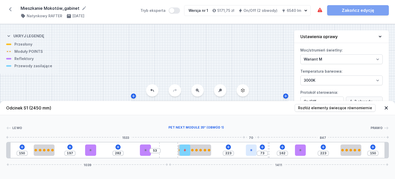
drag, startPoint x: 236, startPoint y: 148, endPoint x: 255, endPoint y: 149, distance: 19.0
click at [255, 149] on div at bounding box center [251, 149] width 11 height 11
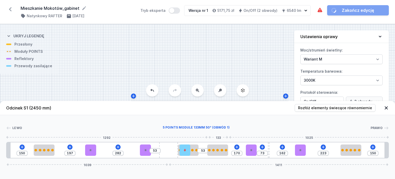
drag, startPoint x: 204, startPoint y: 151, endPoint x: 223, endPoint y: 152, distance: 19.1
click at [223, 152] on div "150 197 282 53 53 170 73 162 223 150 1039 1411" at bounding box center [197, 150] width 382 height 16
click at [197, 150] on div at bounding box center [196, 149] width 3 height 3
click at [195, 149] on div at bounding box center [196, 149] width 3 height 3
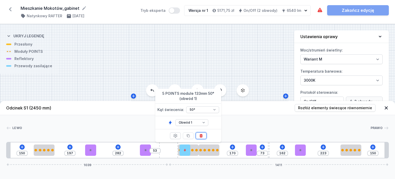
click at [201, 137] on button at bounding box center [200, 135] width 11 height 7
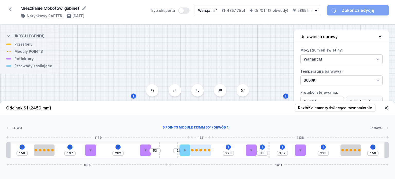
drag, startPoint x: 205, startPoint y: 151, endPoint x: 198, endPoint y: 151, distance: 6.9
click at [198, 151] on div at bounding box center [200, 149] width 21 height 11
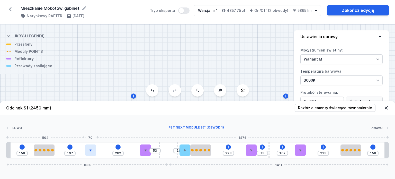
click at [88, 152] on div at bounding box center [90, 149] width 11 height 11
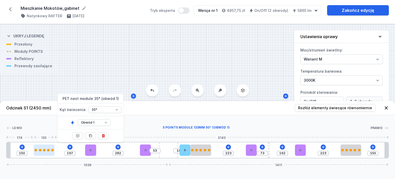
click at [52, 150] on div at bounding box center [52, 149] width 3 height 3
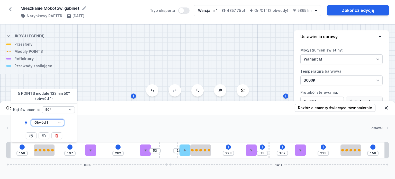
click at [53, 124] on select "Obwód 1 Obwód 2" at bounding box center [47, 122] width 33 height 7
click at [31, 119] on select "Obwód 1 Obwód 2" at bounding box center [47, 122] width 33 height 7
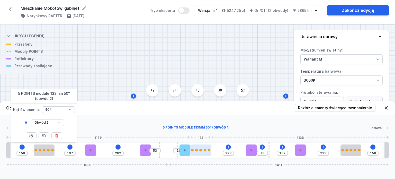
click at [200, 149] on div at bounding box center [200, 149] width 3 height 3
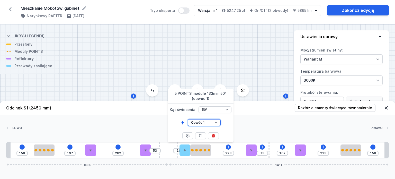
click at [203, 122] on select "Obwód 1 Obwód 2" at bounding box center [204, 122] width 33 height 7
click at [188, 119] on select "Obwód 1 Obwód 2" at bounding box center [204, 122] width 33 height 7
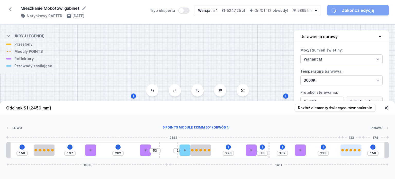
click at [351, 147] on div at bounding box center [350, 149] width 21 height 11
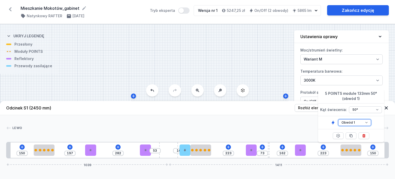
click at [353, 125] on select "Obwód 1 Obwód 2" at bounding box center [354, 122] width 33 height 7
click at [338, 119] on select "Obwód 1 Obwód 2" at bounding box center [354, 122] width 33 height 7
click at [144, 152] on div at bounding box center [145, 149] width 11 height 11
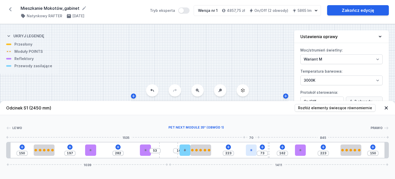
click at [250, 149] on icon at bounding box center [251, 149] width 3 height 3
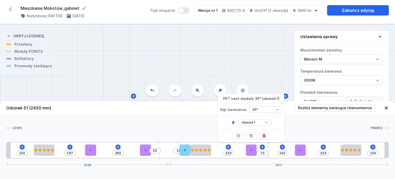
click at [189, 127] on div at bounding box center [196, 127] width 348 height 5
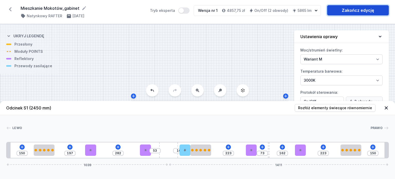
click at [345, 14] on link "Zakończ edycję" at bounding box center [358, 10] width 62 height 10
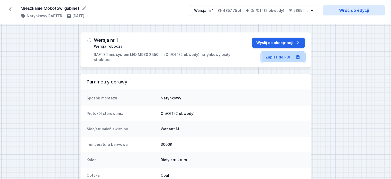
click at [277, 58] on link "Zapisz do PDF" at bounding box center [282, 57] width 43 height 10
